Goal: Information Seeking & Learning: Stay updated

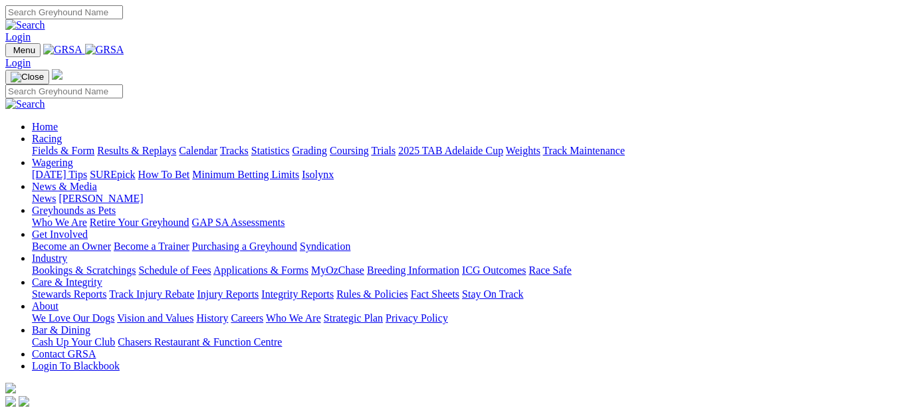
click at [176, 145] on link "Results & Replays" at bounding box center [136, 150] width 79 height 11
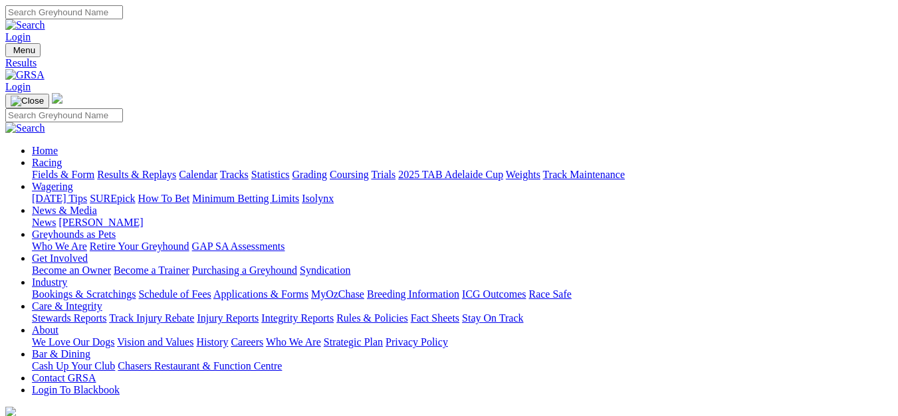
scroll to position [133, 0]
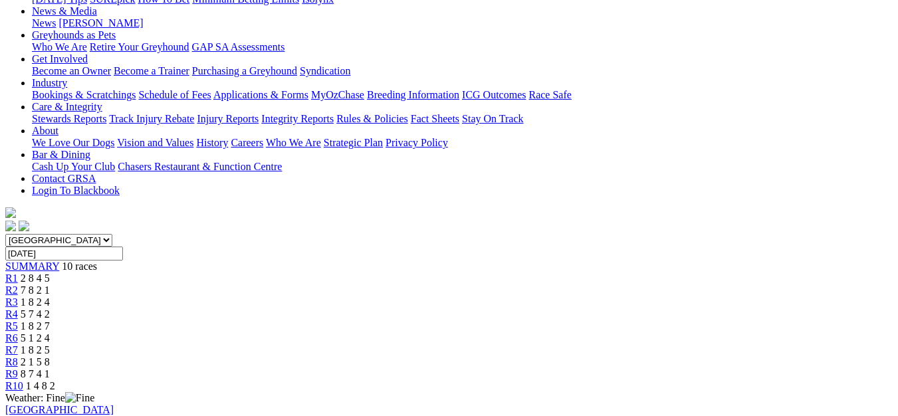
scroll to position [133, 0]
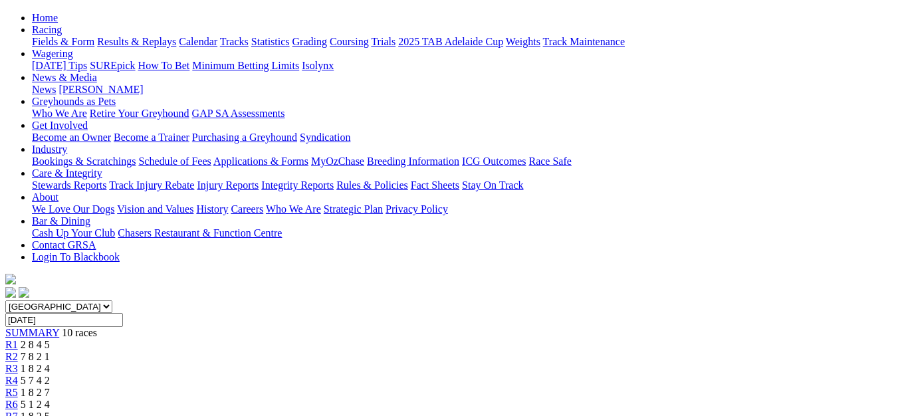
click at [457, 387] on div "R5 1 8 2 7" at bounding box center [448, 393] width 887 height 12
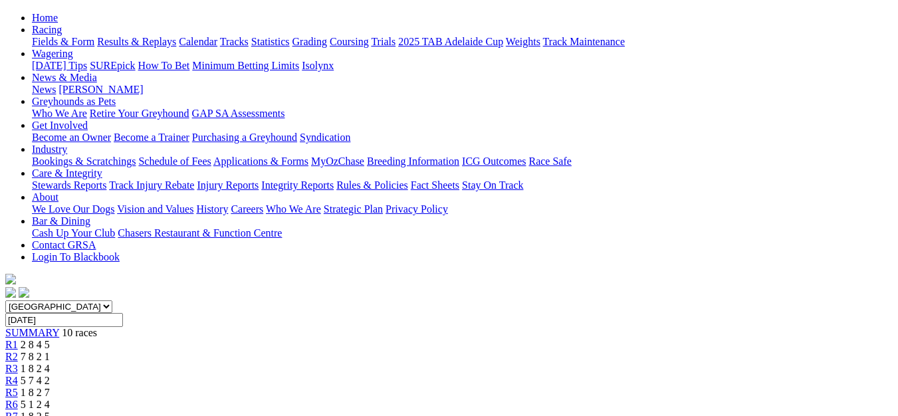
scroll to position [66, 0]
